Goal: Communication & Community: Answer question/provide support

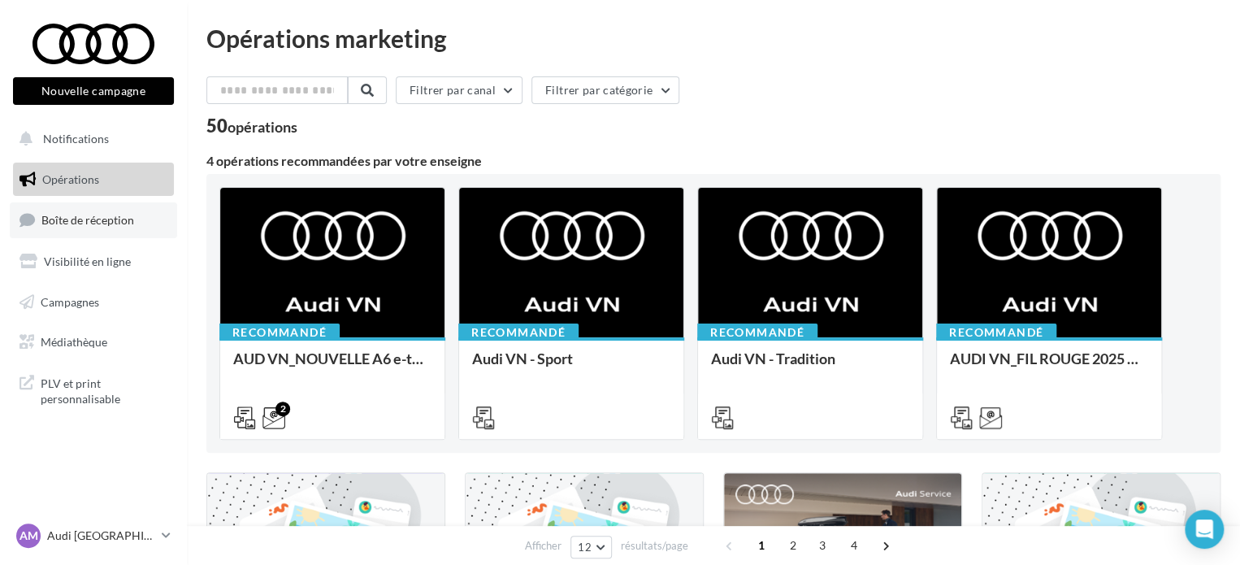
click at [85, 226] on span "Boîte de réception" at bounding box center [87, 220] width 93 height 14
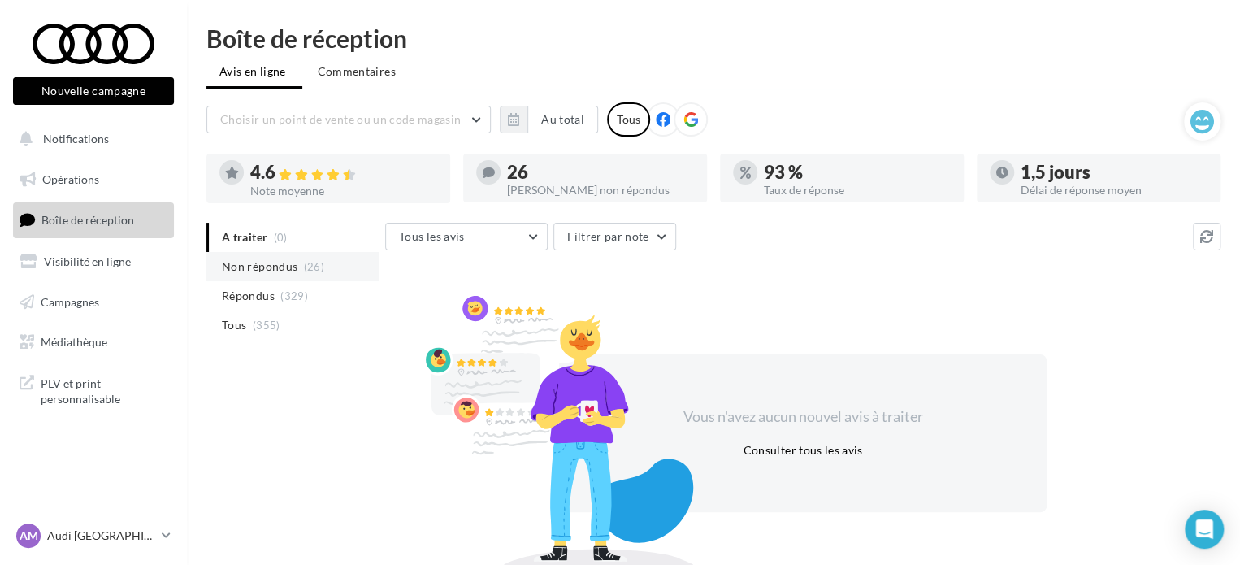
click at [267, 263] on span "Non répondus" at bounding box center [260, 266] width 76 height 16
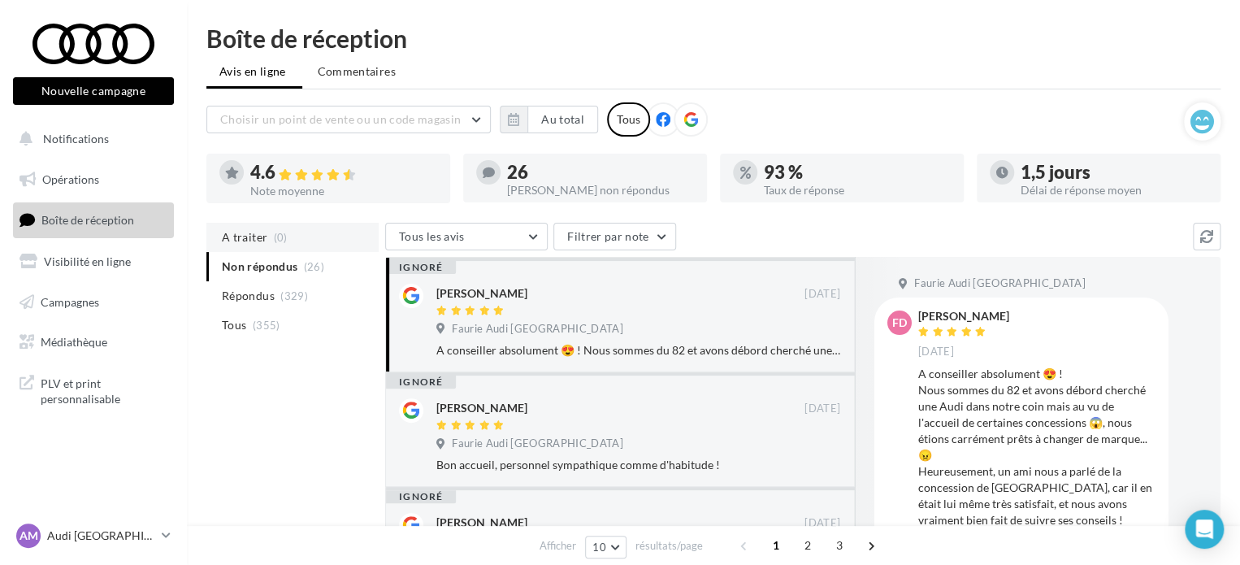
click at [280, 231] on span "(0)" at bounding box center [281, 237] width 14 height 13
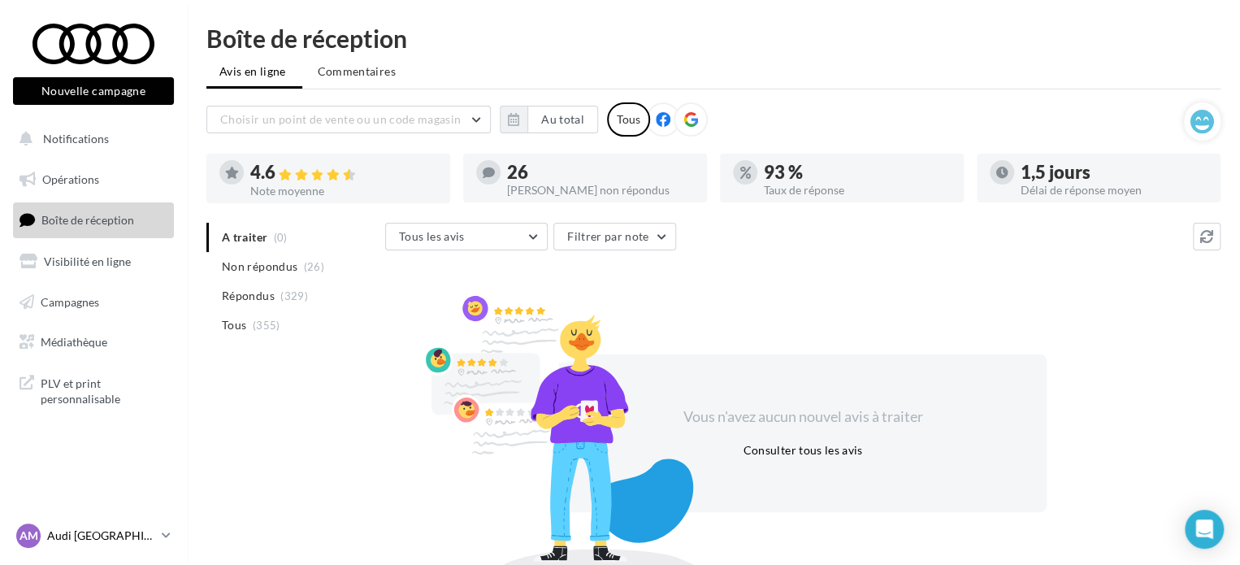
click at [156, 541] on link "AM Audi [GEOGRAPHIC_DATA] audi-[GEOGRAPHIC_DATA]" at bounding box center [93, 535] width 161 height 31
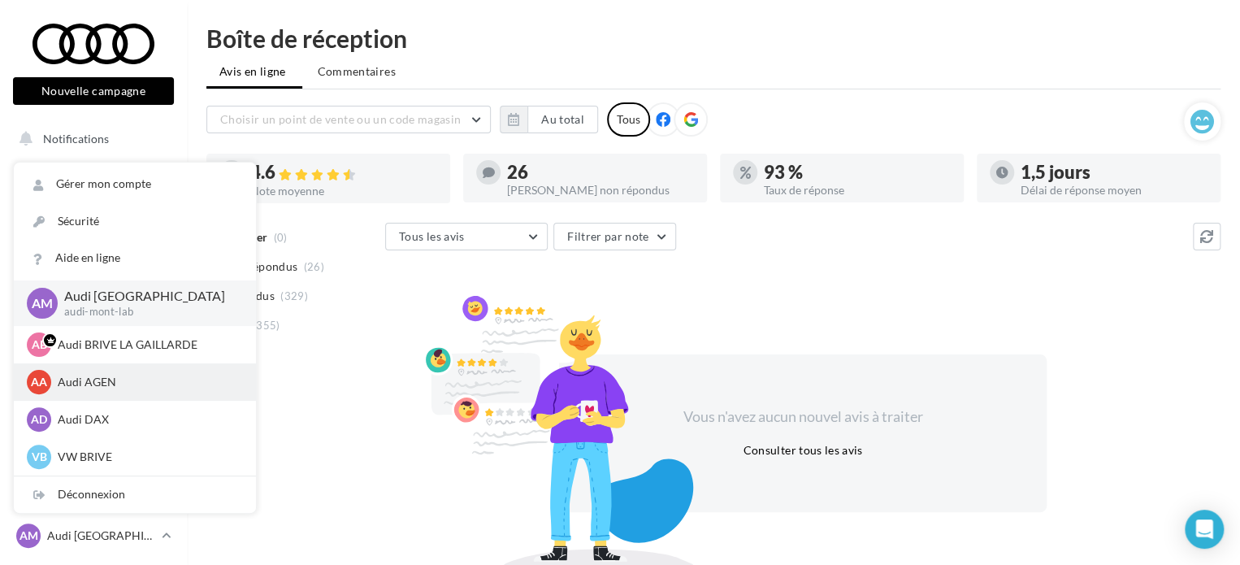
scroll to position [81, 0]
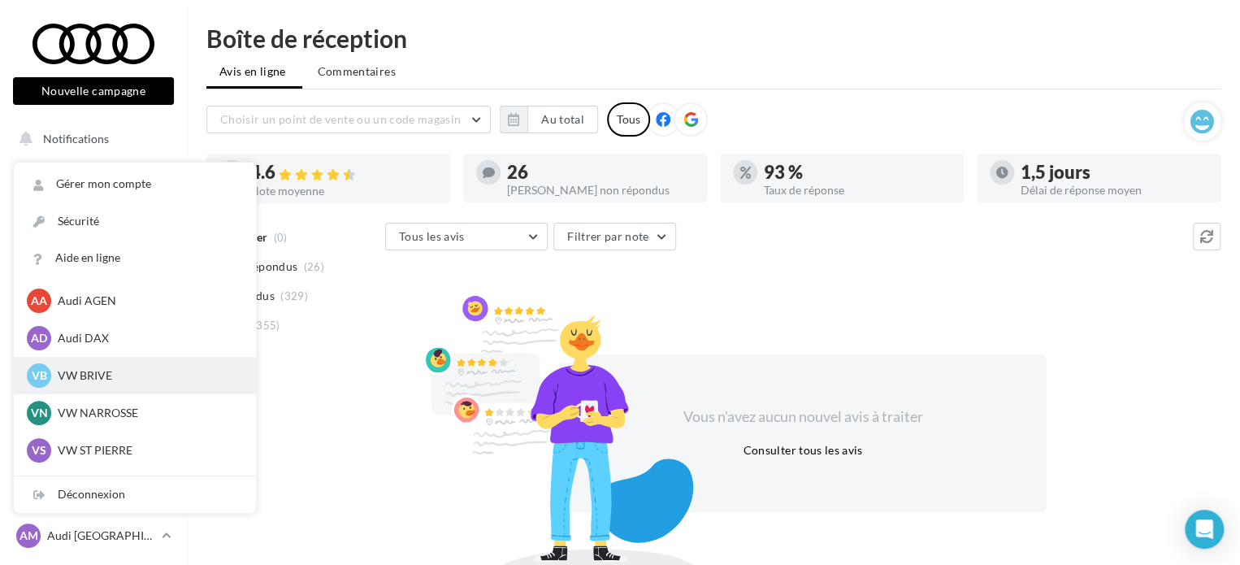
click at [115, 377] on p "VW BRIVE" at bounding box center [147, 375] width 179 height 16
